Goal: Task Accomplishment & Management: Manage account settings

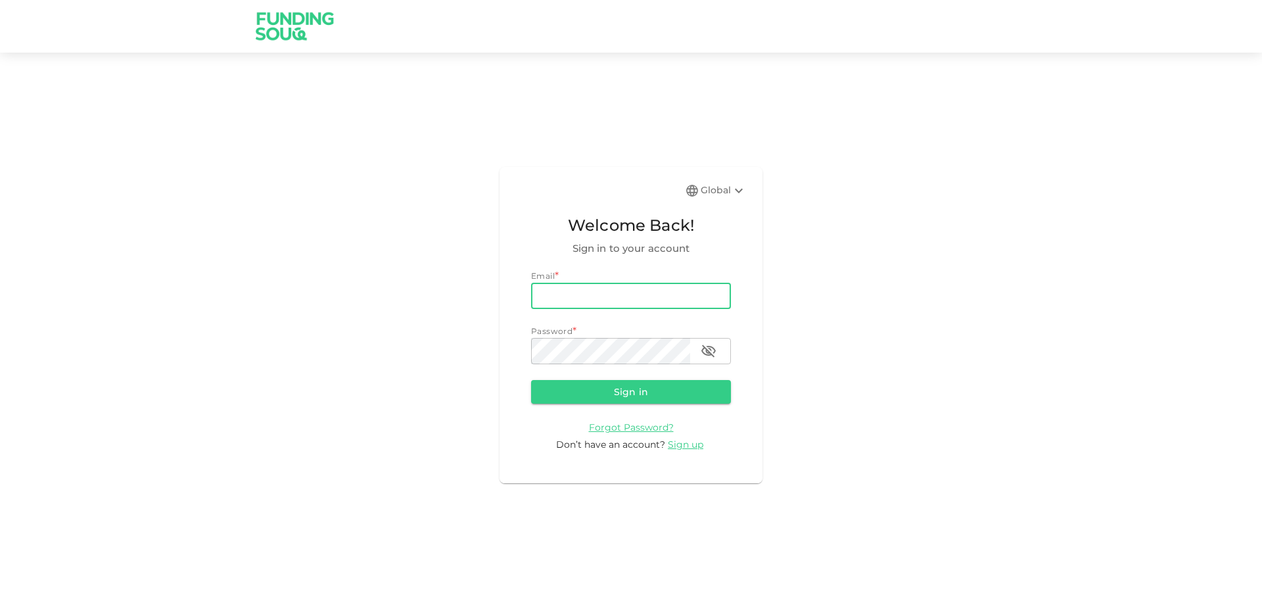
click at [696, 296] on input "email" at bounding box center [631, 296] width 200 height 26
type input "[EMAIL_ADDRESS][DOMAIN_NAME]"
click at [635, 396] on button "Sign in" at bounding box center [631, 392] width 200 height 24
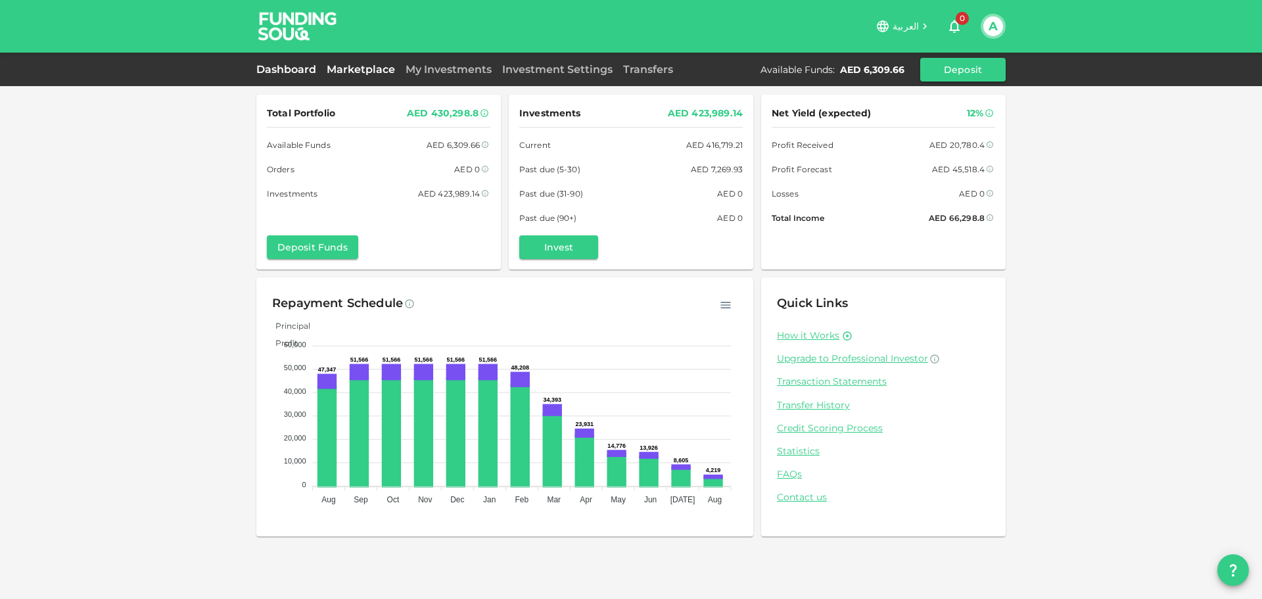
click at [368, 68] on link "Marketplace" at bounding box center [360, 69] width 79 height 12
